Goal: Navigation & Orientation: Find specific page/section

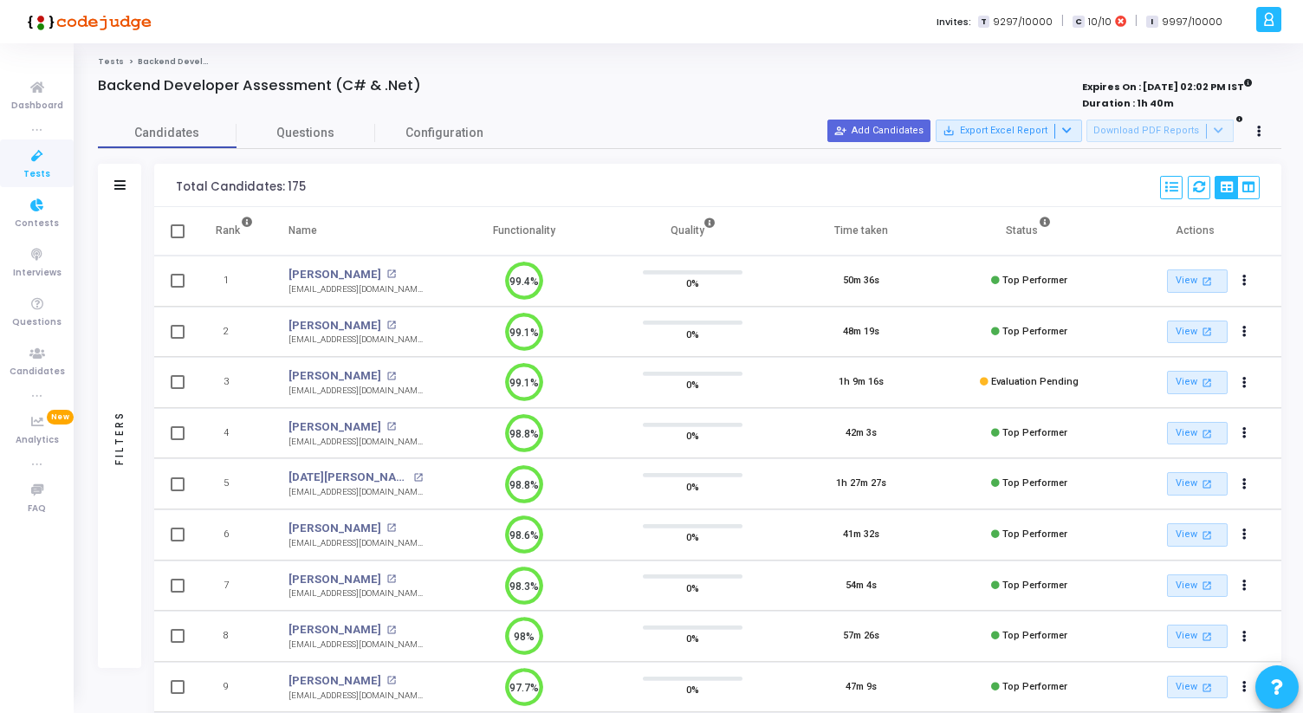
click at [50, 150] on icon at bounding box center [37, 157] width 36 height 22
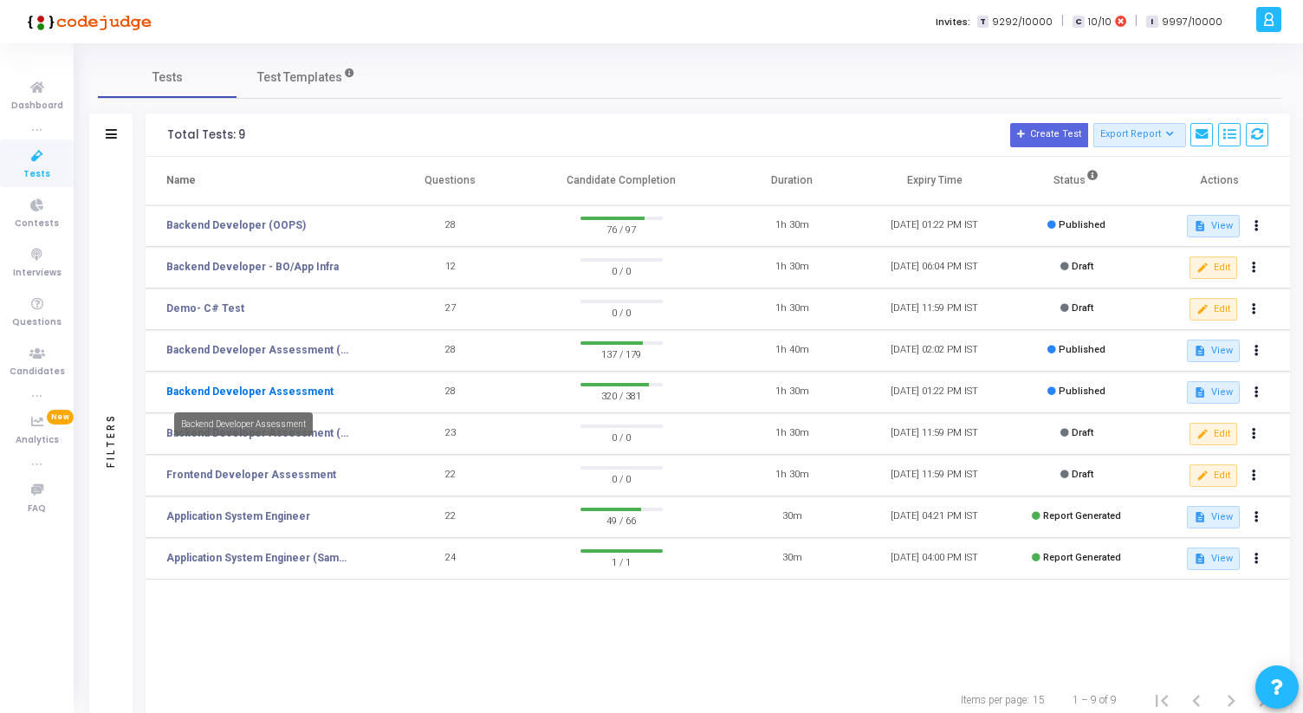
click at [272, 392] on link "Backend Developer Assessment" at bounding box center [249, 392] width 167 height 16
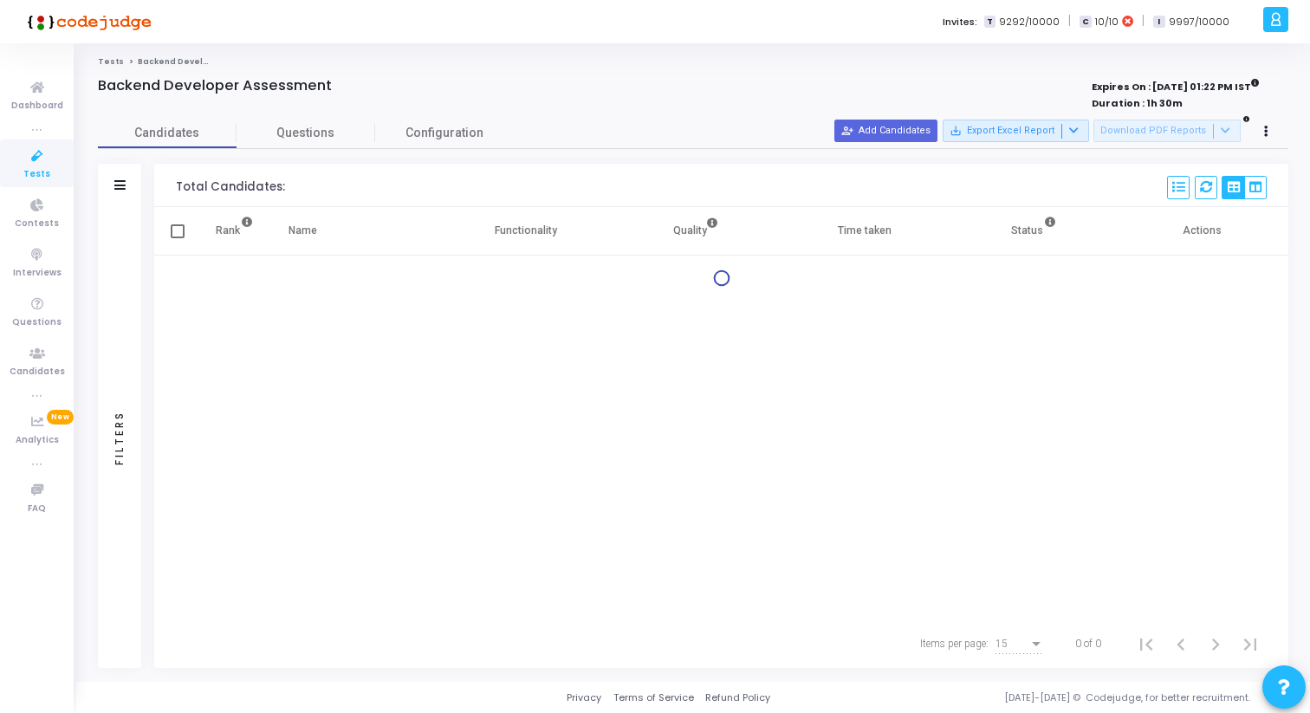
click at [31, 163] on icon at bounding box center [37, 157] width 36 height 22
